Goal: Task Accomplishment & Management: Manage account settings

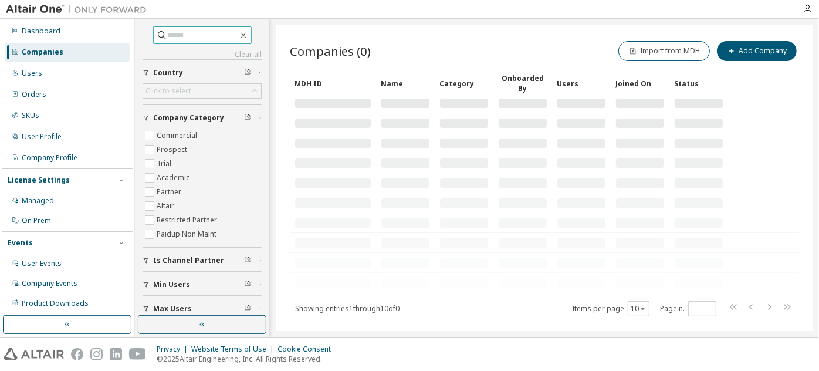
click at [185, 36] on input "text" at bounding box center [203, 35] width 70 height 12
paste input "**********"
type input "**********"
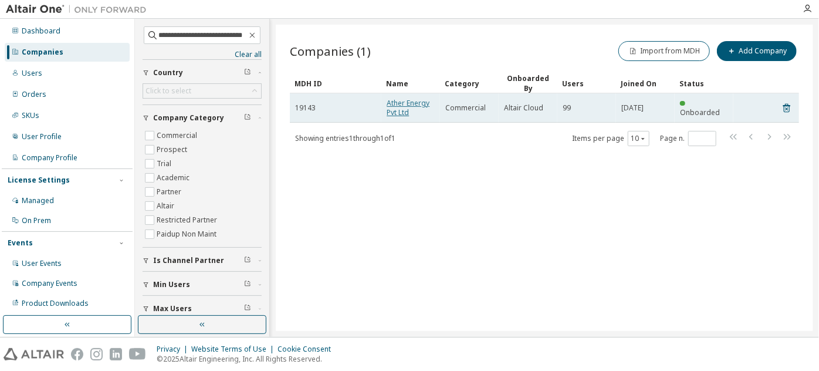
click at [395, 114] on link "Ather Energy Pvt Ltd" at bounding box center [407, 107] width 43 height 19
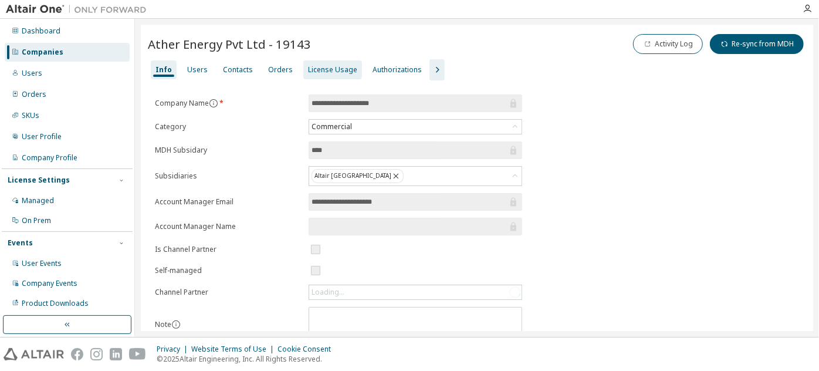
click at [336, 67] on div "License Usage" at bounding box center [332, 69] width 49 height 9
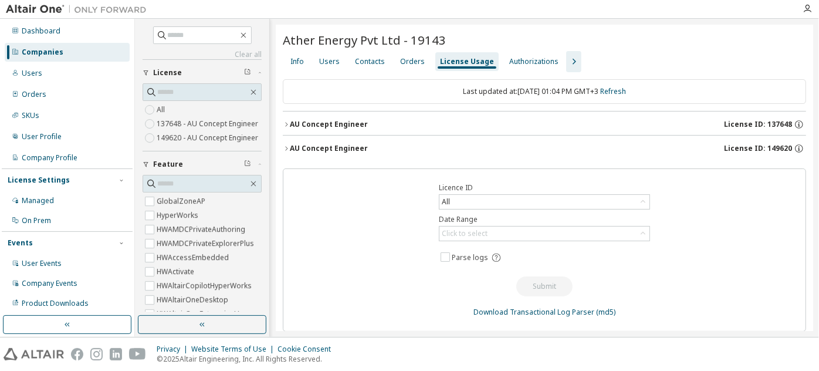
click at [362, 120] on div "AU Concept Engineer" at bounding box center [329, 124] width 78 height 9
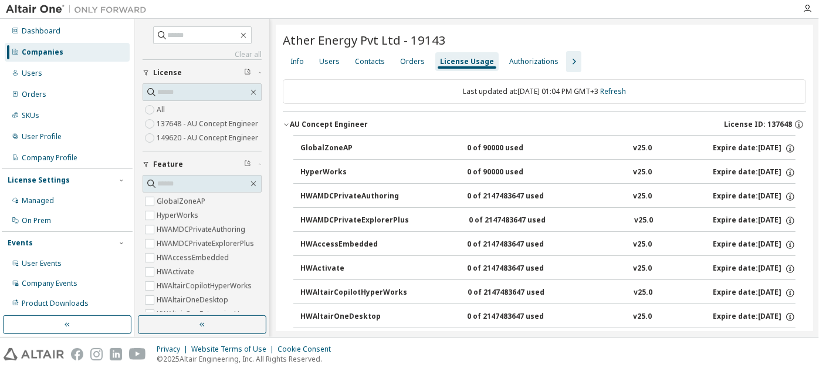
click at [362, 120] on div "AU Concept Engineer" at bounding box center [329, 124] width 78 height 9
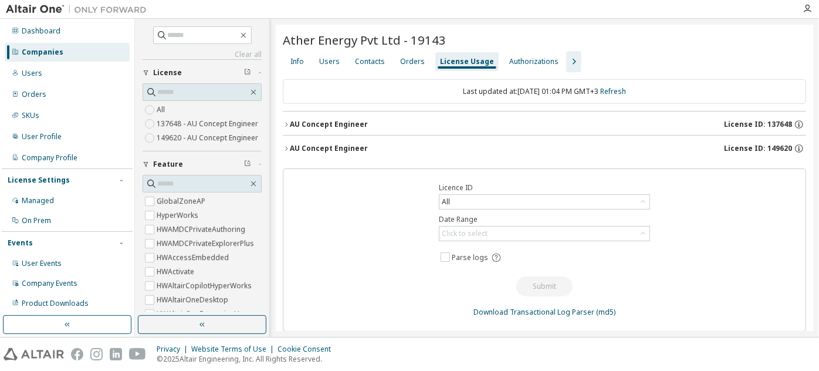
click at [352, 148] on div "AU Concept Engineer" at bounding box center [329, 148] width 78 height 9
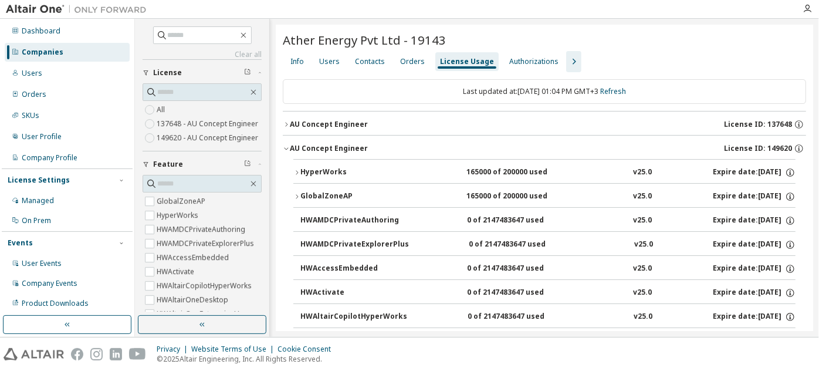
click at [352, 148] on div "AU Concept Engineer" at bounding box center [329, 148] width 78 height 9
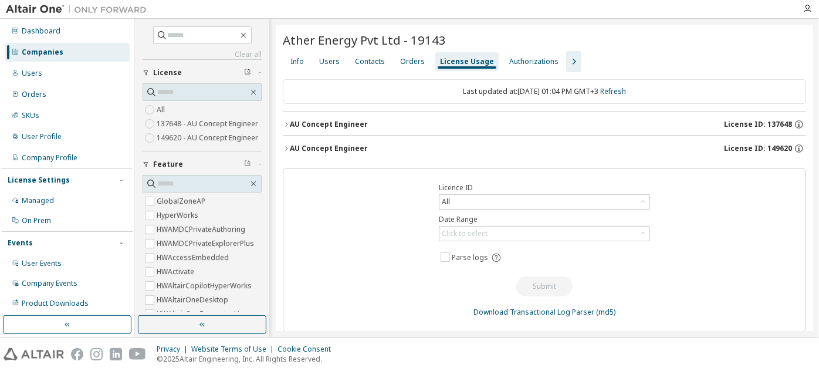
click at [569, 63] on icon "button" at bounding box center [573, 62] width 14 height 14
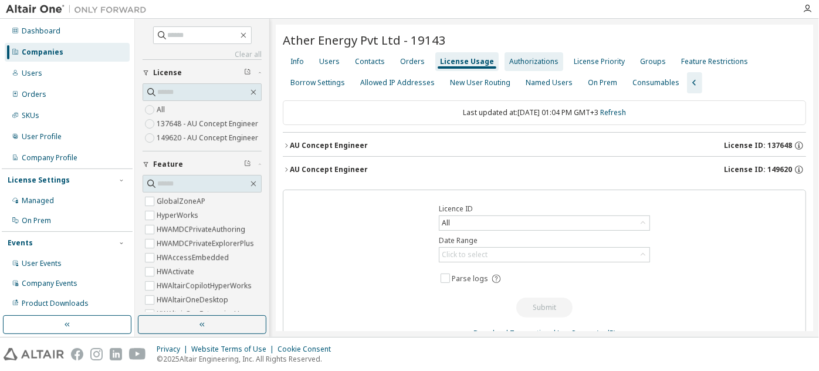
click at [537, 62] on div "Authorizations" at bounding box center [533, 61] width 49 height 9
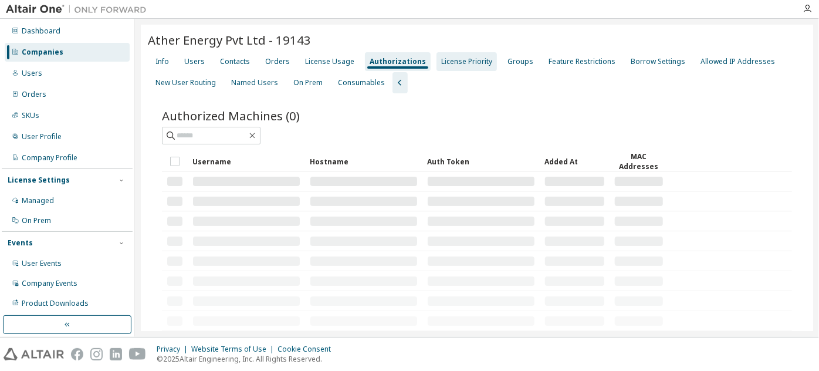
click at [461, 62] on div "License Priority" at bounding box center [466, 61] width 51 height 9
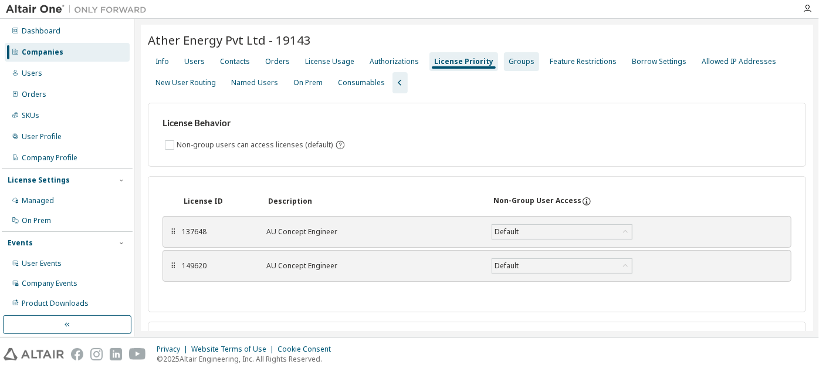
click at [518, 65] on div "Groups" at bounding box center [521, 61] width 26 height 9
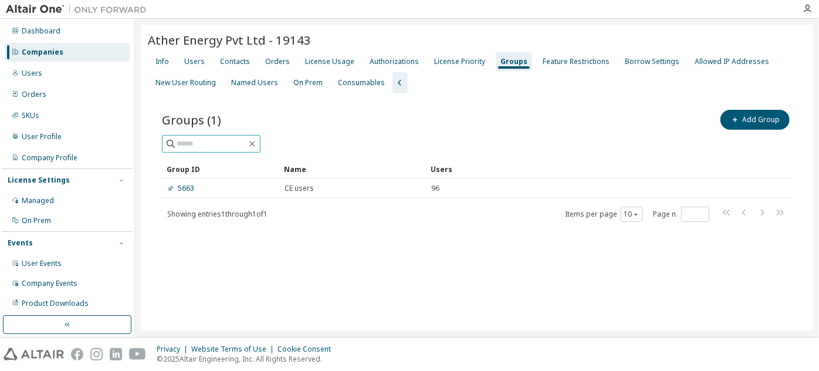
click at [239, 144] on input "text" at bounding box center [212, 144] width 70 height 12
paste input "**********"
type input "**********"
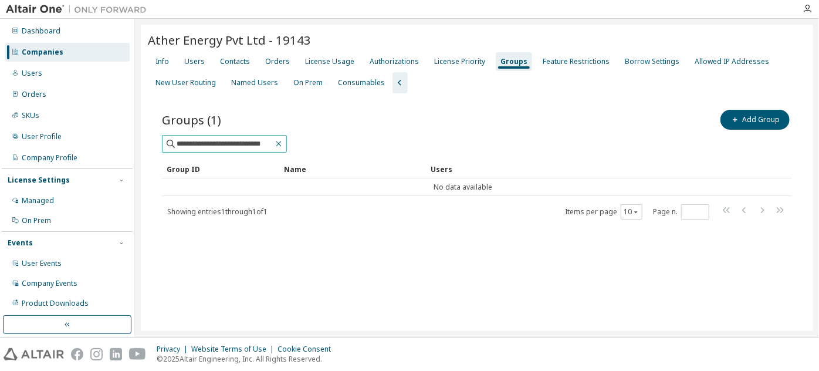
click at [279, 143] on icon "button" at bounding box center [278, 143] width 9 height 9
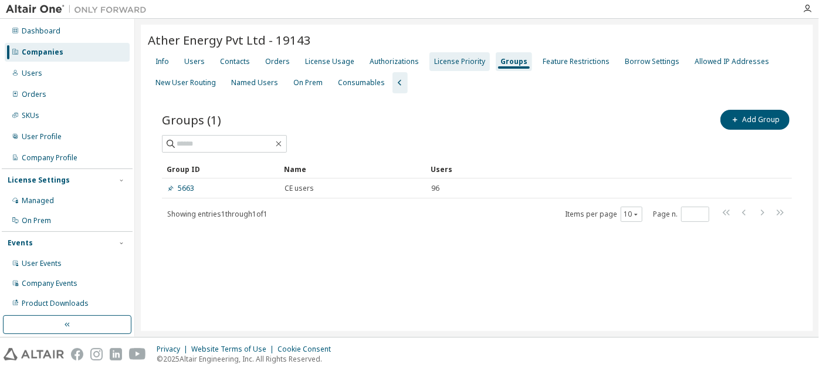
click at [464, 60] on div "License Priority" at bounding box center [459, 61] width 51 height 9
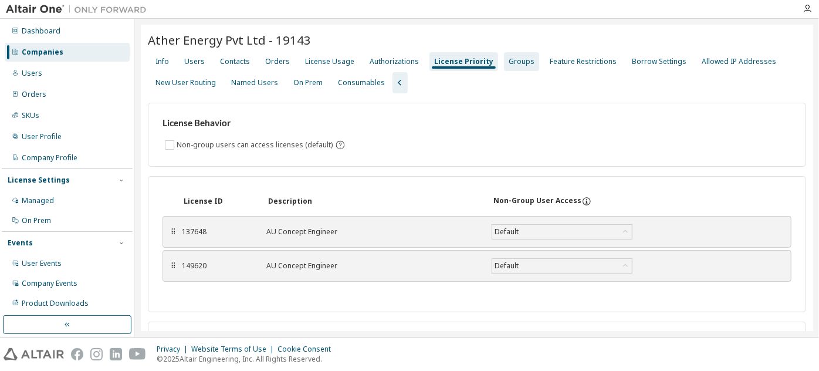
click at [504, 68] on div "Groups" at bounding box center [521, 61] width 35 height 19
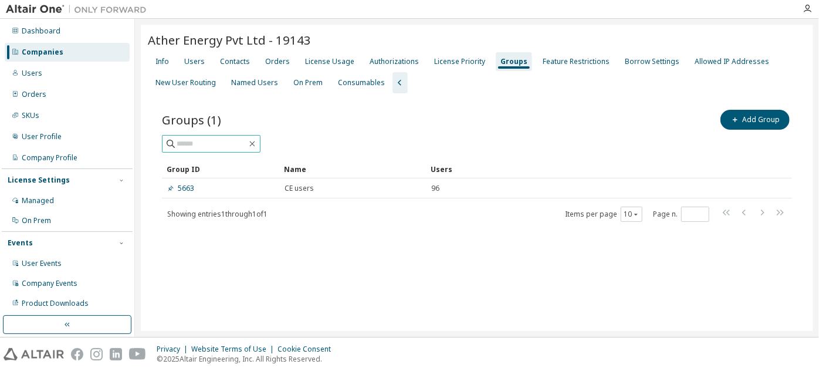
click at [235, 142] on input "text" at bounding box center [212, 144] width 70 height 12
click at [59, 50] on div "Companies" at bounding box center [43, 51] width 42 height 9
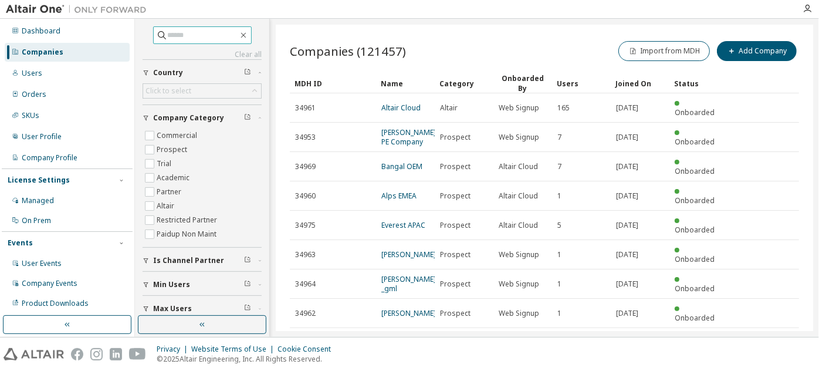
paste input "**********"
click at [223, 29] on input "text" at bounding box center [203, 35] width 70 height 12
type input "**********"
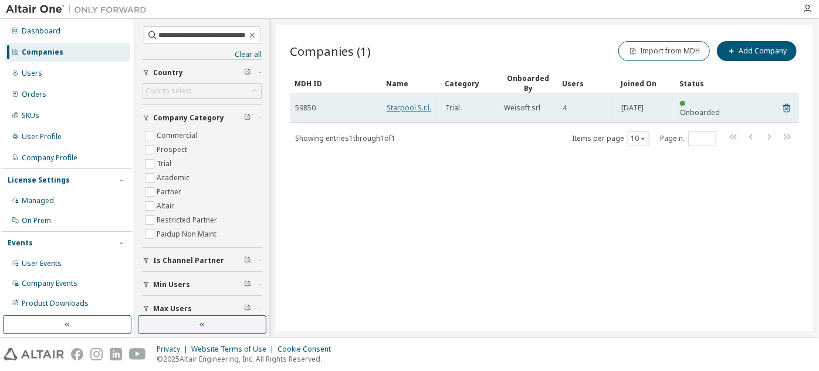
click at [419, 105] on link "Starpool S.r.l." at bounding box center [408, 108] width 45 height 10
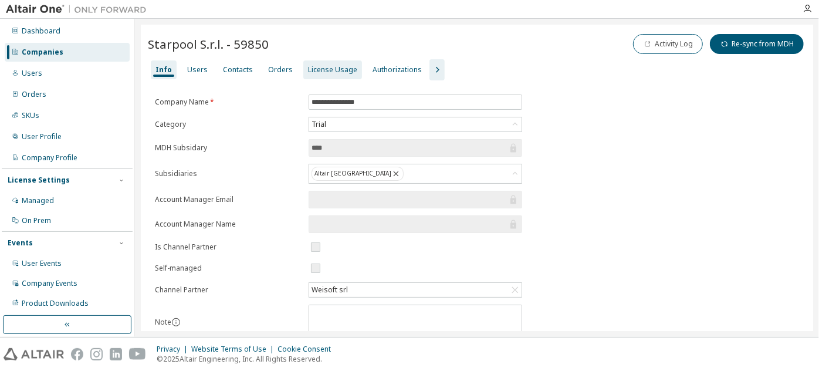
click at [303, 60] on div "License Usage" at bounding box center [332, 69] width 59 height 19
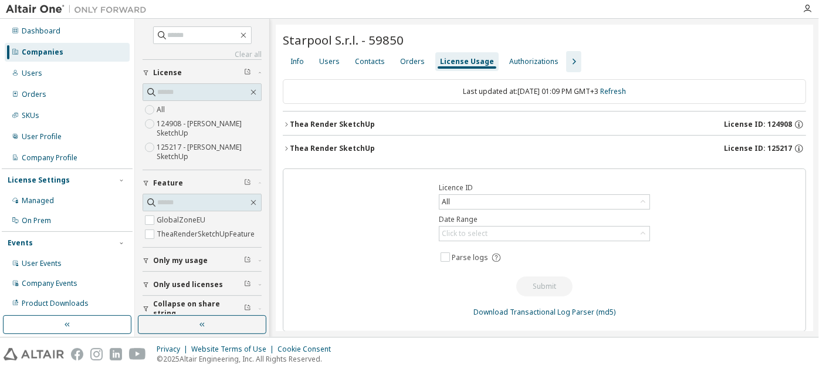
click at [305, 147] on div "Thea Render SketchUp" at bounding box center [332, 148] width 85 height 9
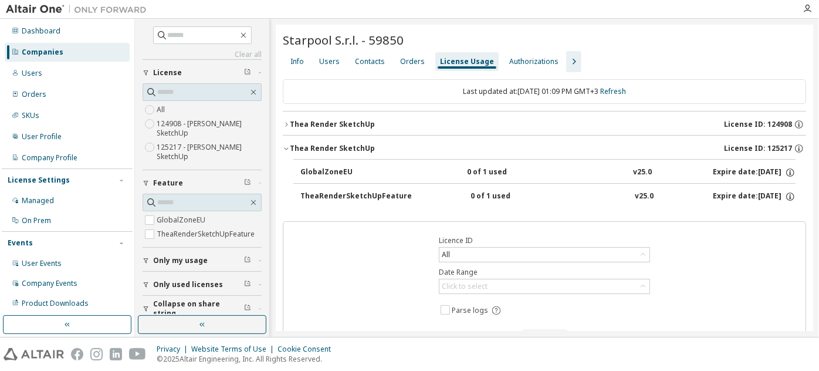
click at [312, 128] on div "Thea Render SketchUp License ID: 124908" at bounding box center [548, 124] width 516 height 11
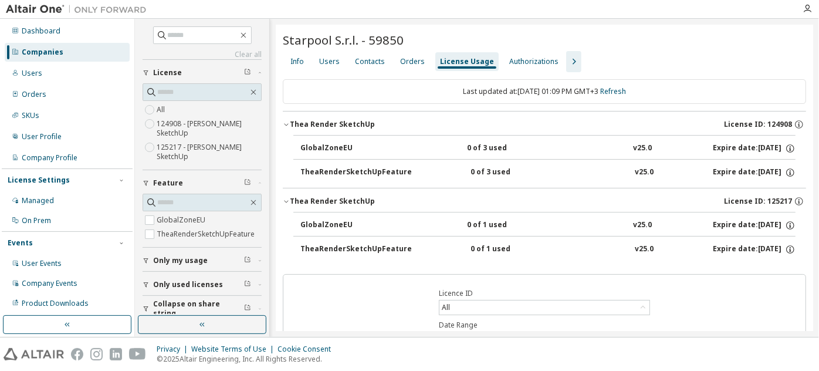
click at [566, 58] on icon "button" at bounding box center [573, 62] width 14 height 14
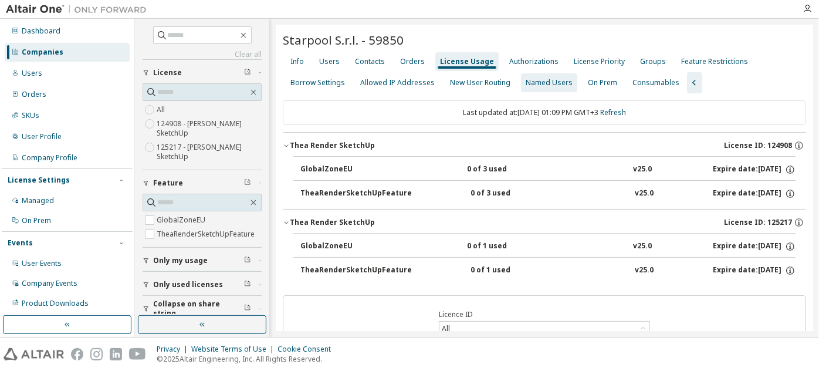
click at [525, 81] on div "Named Users" at bounding box center [548, 82] width 47 height 9
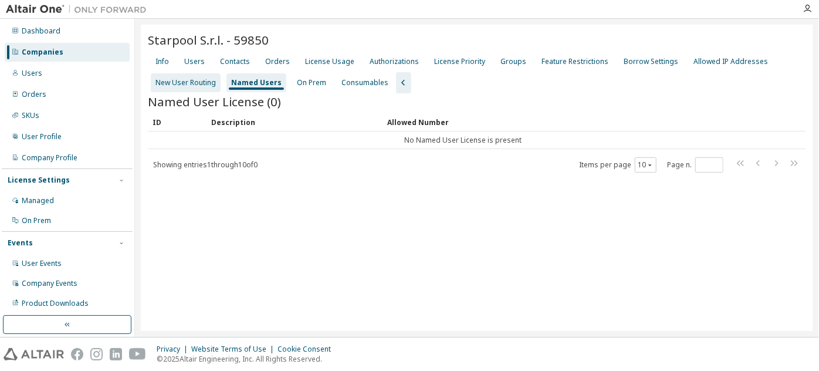
click at [205, 78] on div "New User Routing" at bounding box center [185, 82] width 60 height 9
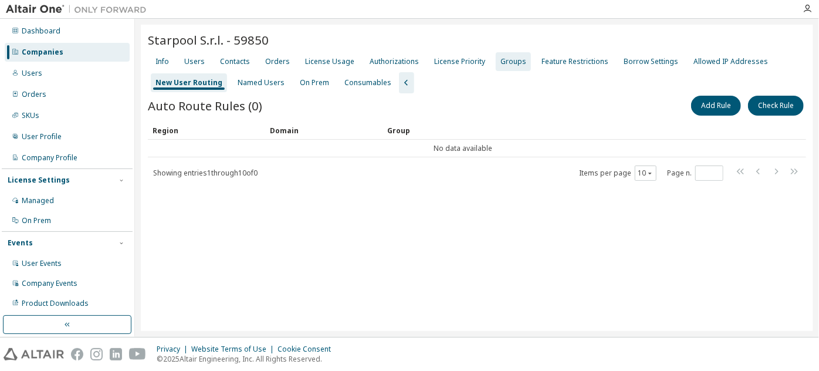
click at [500, 59] on div "Groups" at bounding box center [513, 61] width 26 height 9
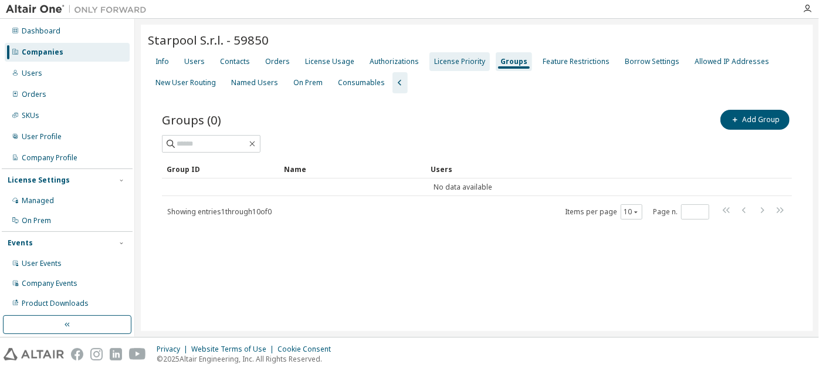
click at [455, 57] on div "License Priority" at bounding box center [459, 61] width 51 height 9
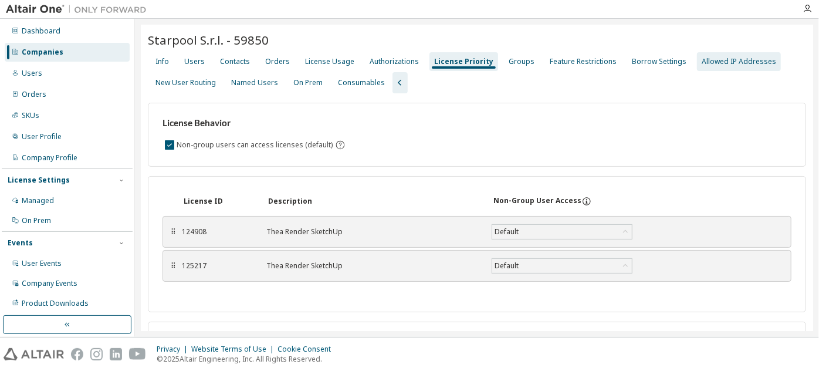
click at [701, 62] on div "Allowed IP Addresses" at bounding box center [738, 61] width 74 height 9
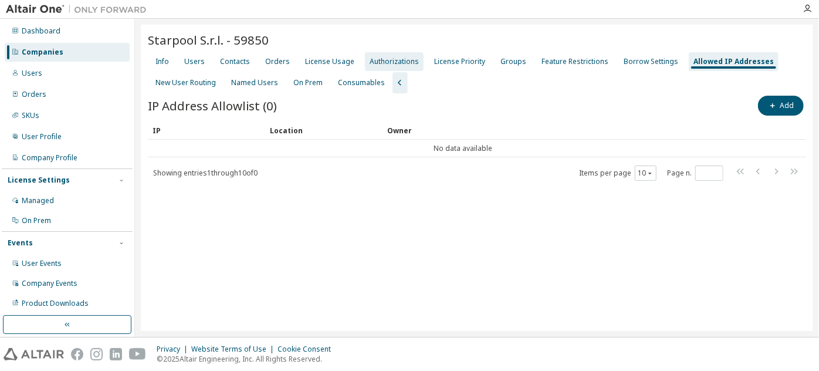
click at [392, 59] on div "Authorizations" at bounding box center [393, 61] width 49 height 9
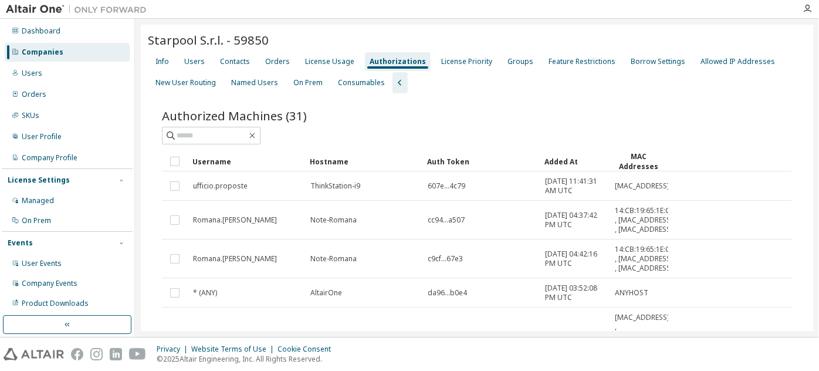
click at [572, 162] on div "Added At" at bounding box center [574, 161] width 60 height 19
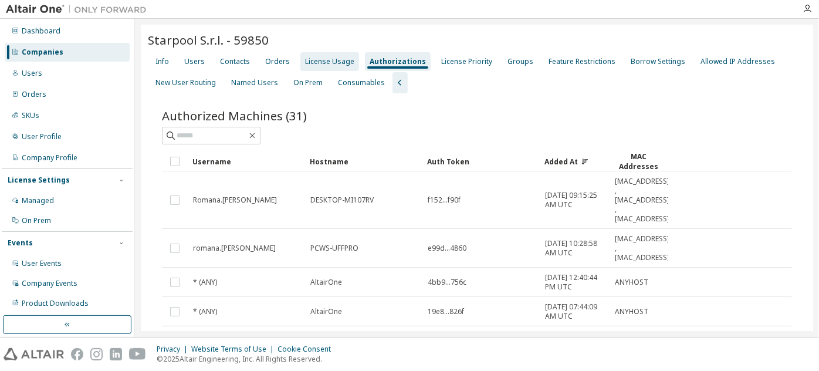
click at [305, 63] on div "License Usage" at bounding box center [329, 61] width 49 height 9
